Goal: Transaction & Acquisition: Purchase product/service

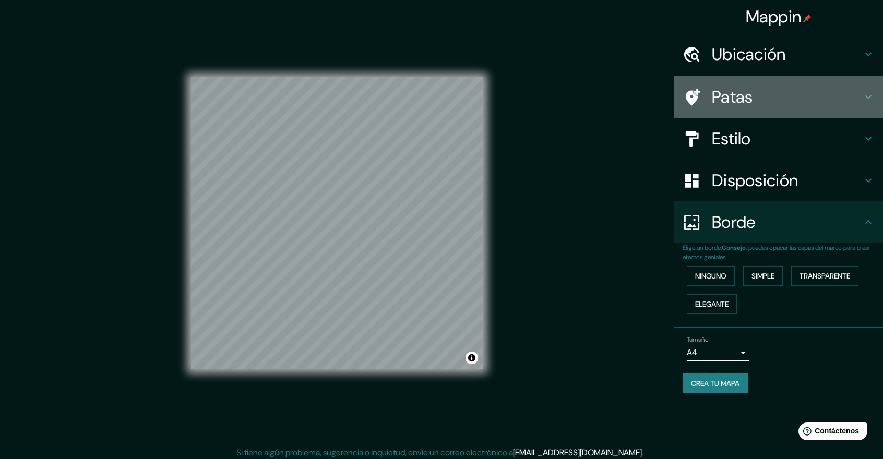
click at [736, 101] on font "Patas" at bounding box center [732, 97] width 41 height 22
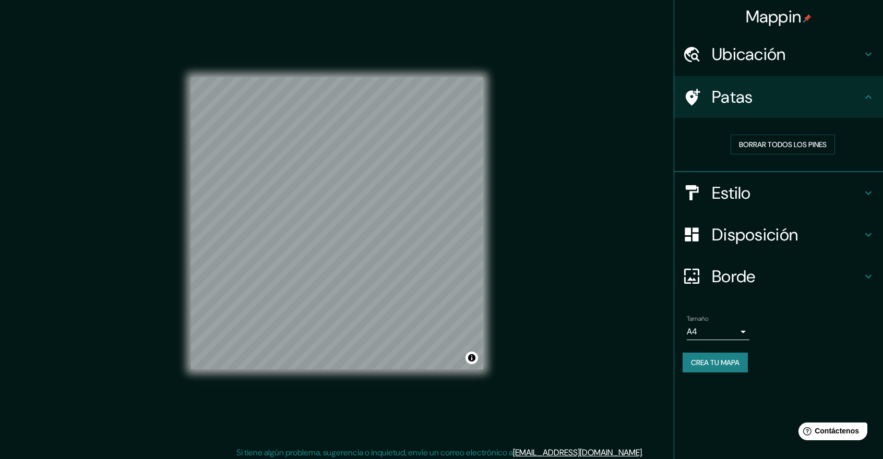
click at [735, 192] on font "Estilo" at bounding box center [731, 193] width 39 height 22
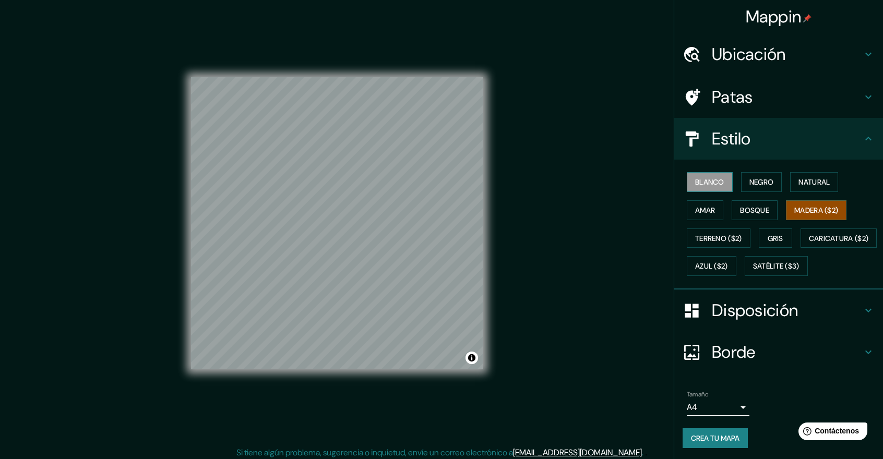
click at [700, 183] on font "Blanco" at bounding box center [709, 181] width 29 height 9
click at [754, 180] on font "Negro" at bounding box center [761, 181] width 25 height 9
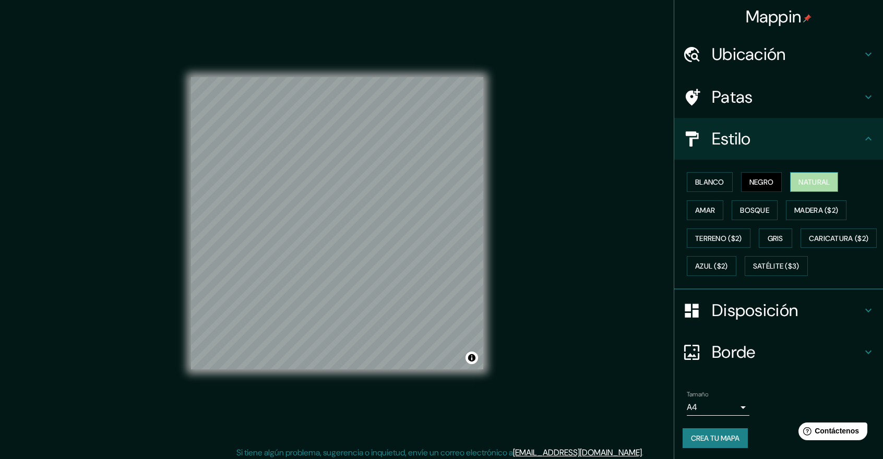
click at [799, 176] on font "Natural" at bounding box center [814, 182] width 31 height 14
click at [709, 210] on button "Amar" at bounding box center [705, 210] width 37 height 20
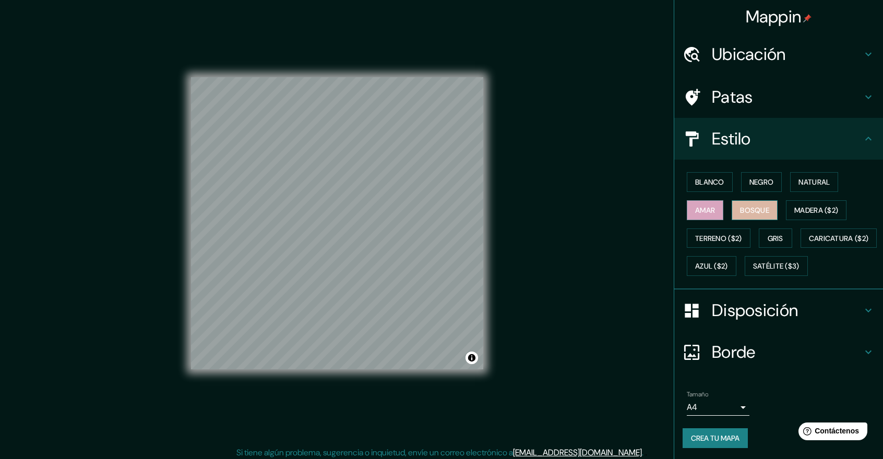
click at [745, 210] on font "Bosque" at bounding box center [754, 210] width 29 height 9
click at [794, 211] on font "Madera ($2)" at bounding box center [816, 210] width 44 height 9
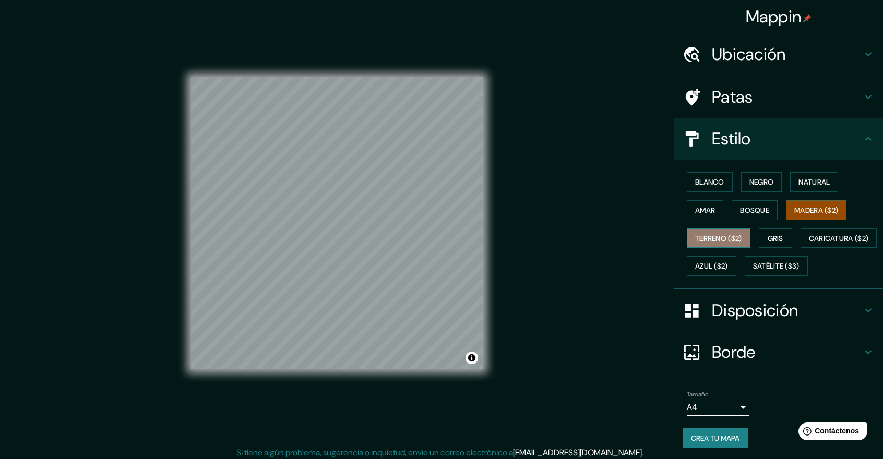
click at [714, 237] on font "Terreno ($2)" at bounding box center [718, 238] width 47 height 9
click at [768, 239] on font "Gris" at bounding box center [776, 238] width 16 height 9
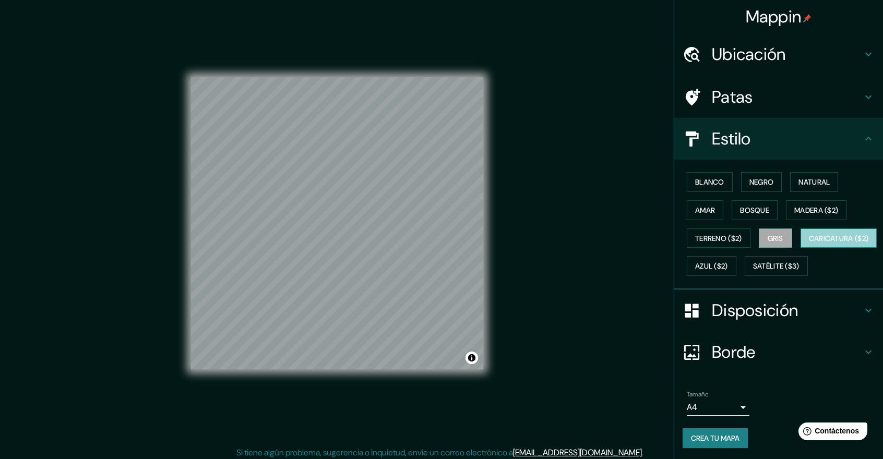
click at [809, 245] on font "Caricatura ($2)" at bounding box center [839, 239] width 60 height 14
click at [728, 270] on font "Azul ($2)" at bounding box center [711, 266] width 33 height 14
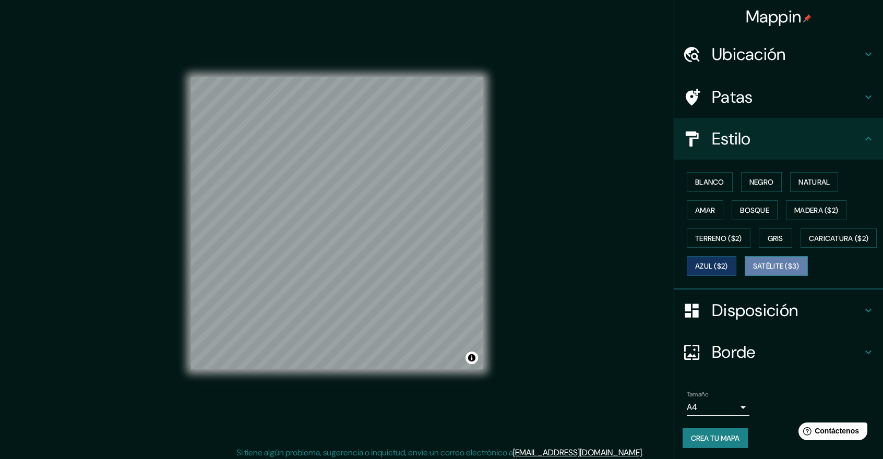
click at [753, 273] on font "Satélite ($3)" at bounding box center [776, 266] width 46 height 14
click at [728, 263] on font "Azul ($2)" at bounding box center [711, 266] width 33 height 9
click at [742, 206] on font "Bosque" at bounding box center [754, 210] width 29 height 9
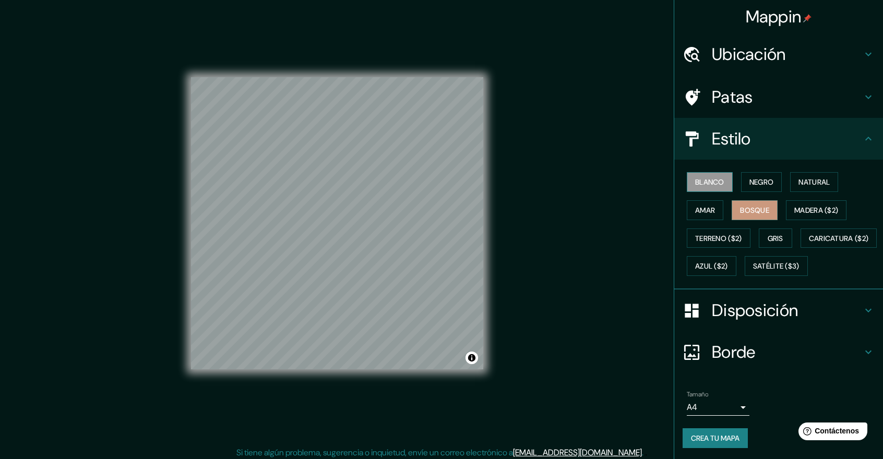
click at [709, 180] on font "Blanco" at bounding box center [709, 181] width 29 height 9
click at [728, 259] on font "Azul ($2)" at bounding box center [711, 266] width 33 height 14
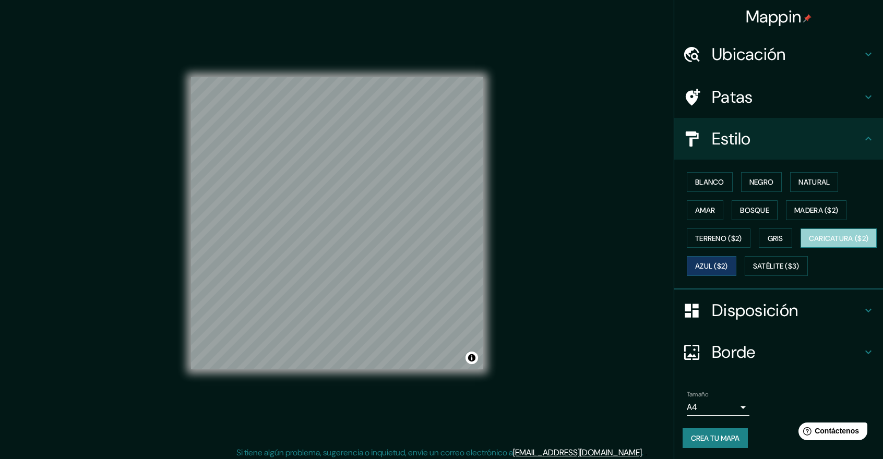
click at [809, 243] on font "Caricatura ($2)" at bounding box center [839, 238] width 60 height 9
